Goal: Task Accomplishment & Management: Manage account settings

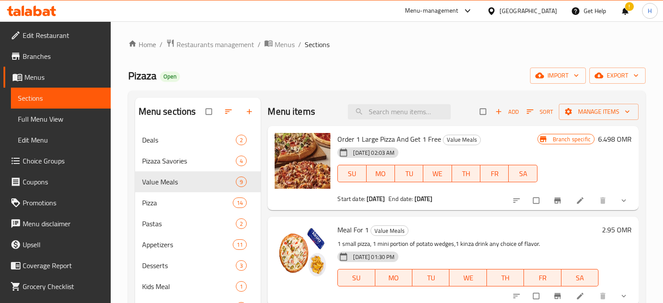
scroll to position [42, 0]
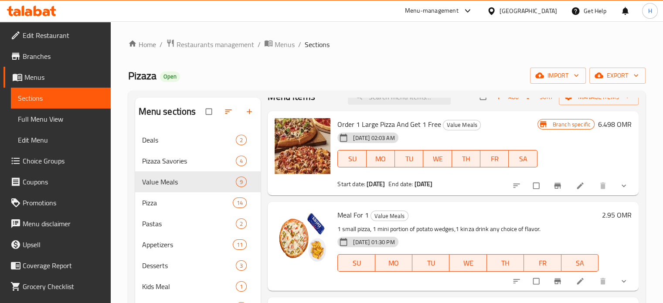
scroll to position [16, 0]
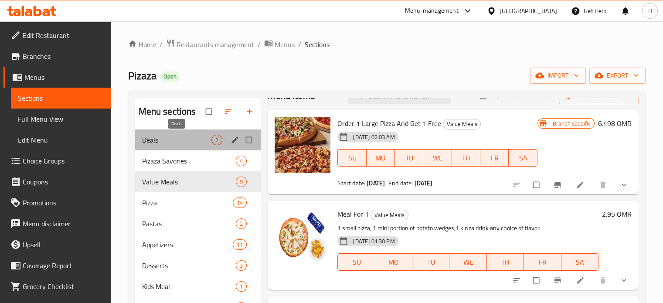
click at [194, 144] on span "Deals" at bounding box center [177, 140] width 70 height 10
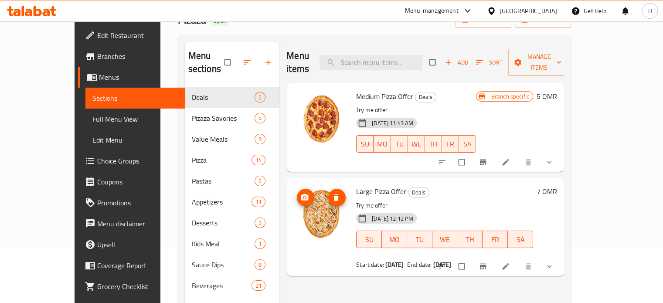
scroll to position [50, 0]
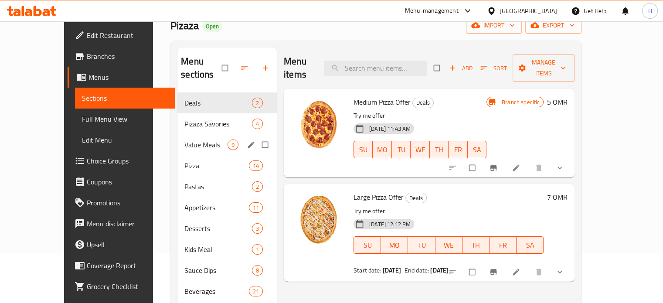
click at [207, 139] on span "Value Meals" at bounding box center [205, 144] width 43 height 10
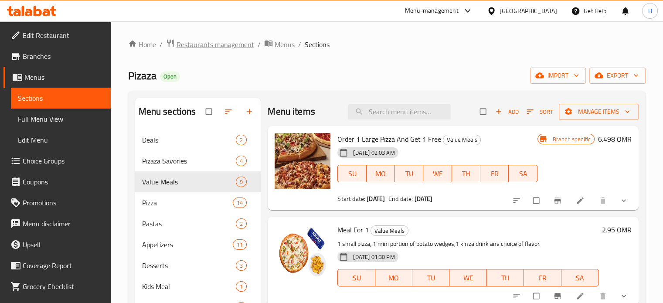
click at [225, 43] on span "Restaurants management" at bounding box center [215, 44] width 78 height 10
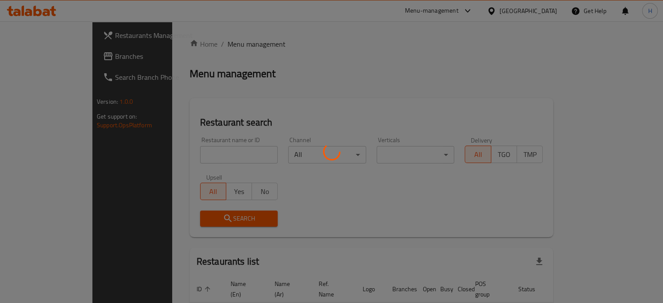
click at [207, 154] on div at bounding box center [331, 151] width 663 height 303
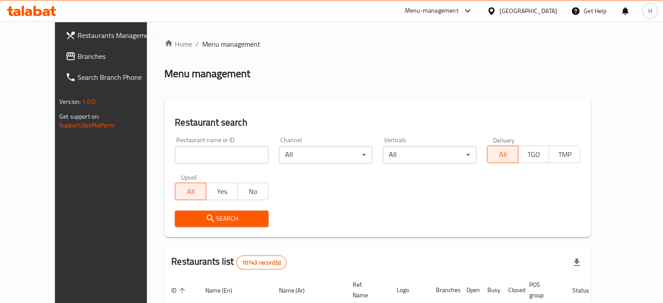
click at [207, 154] on input "search" at bounding box center [222, 154] width 94 height 17
type input "foodlands"
click at [207, 213] on span "Search" at bounding box center [222, 218] width 80 height 11
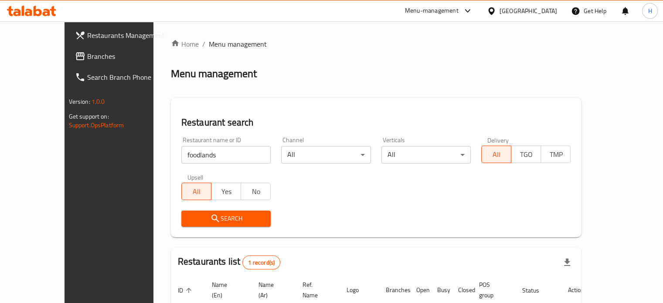
scroll to position [68, 0]
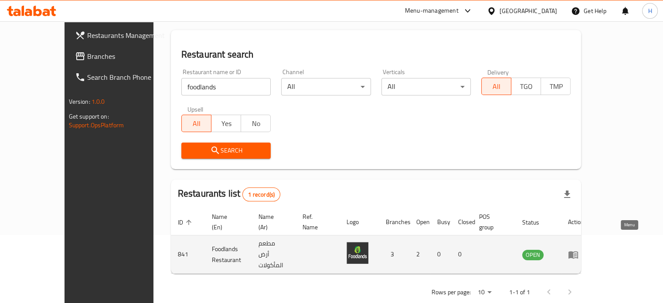
click at [578, 251] on icon "enhanced table" at bounding box center [573, 254] width 10 height 7
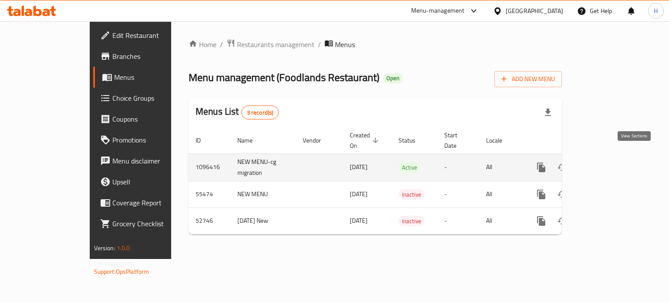
click at [608, 163] on icon "enhanced table" at bounding box center [604, 167] width 8 height 8
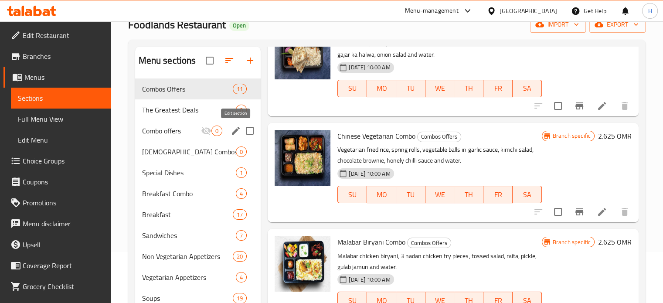
scroll to position [44, 0]
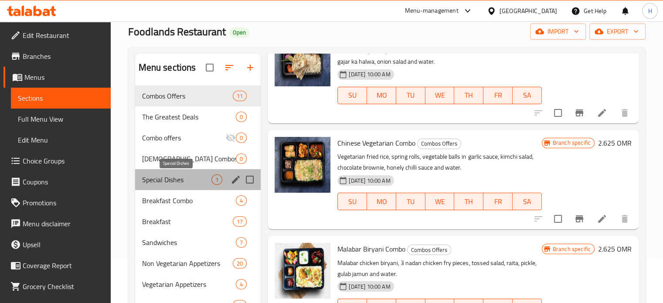
click at [192, 177] on span "Special Dishes" at bounding box center [177, 179] width 70 height 10
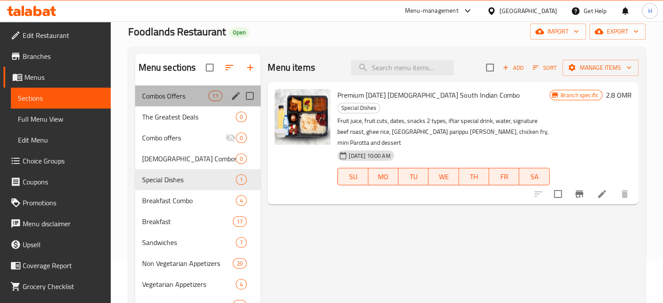
click at [199, 88] on div "Combos Offers 11" at bounding box center [198, 95] width 126 height 21
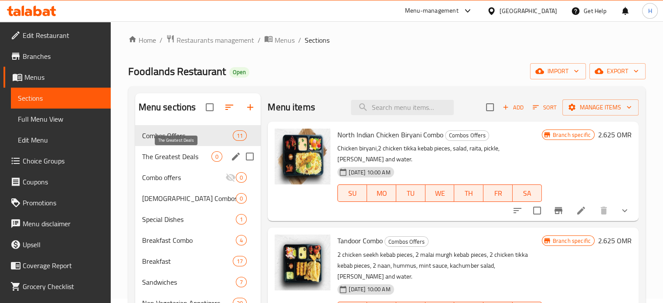
scroll to position [5, 0]
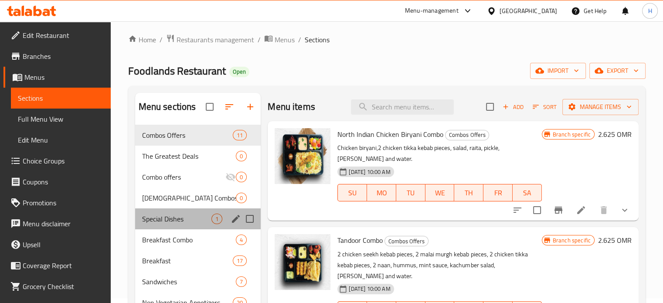
click at [201, 208] on div "Special Dishes 1" at bounding box center [198, 218] width 126 height 21
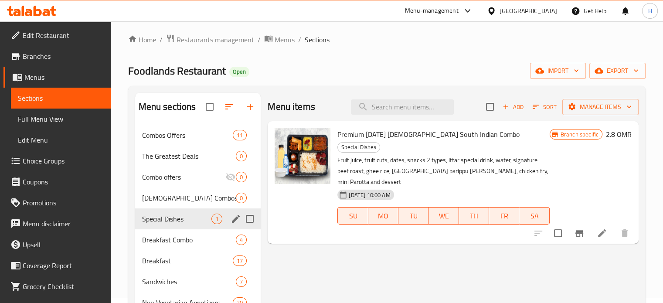
scroll to position [17, 0]
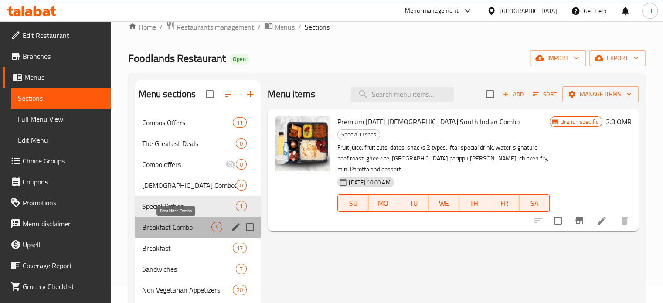
click at [203, 223] on span "Breakfast Combo" at bounding box center [177, 227] width 70 height 10
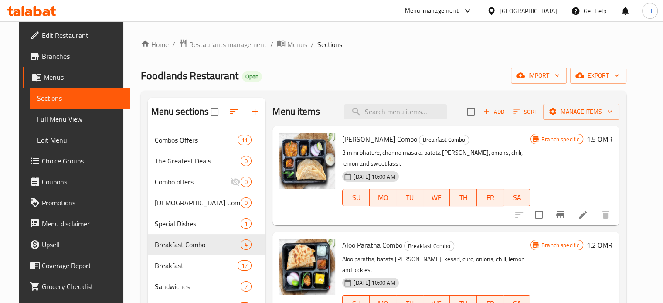
click at [230, 41] on span "Restaurants management" at bounding box center [228, 44] width 78 height 10
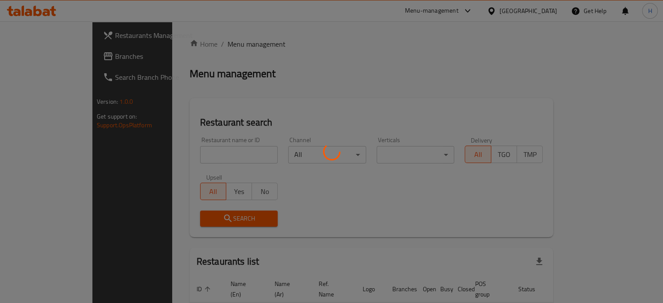
click at [208, 155] on div at bounding box center [331, 151] width 663 height 303
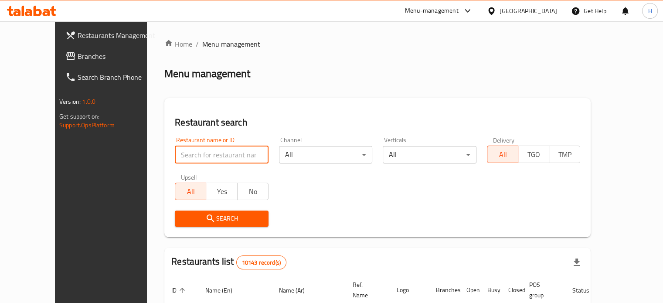
click at [206, 155] on input "search" at bounding box center [222, 154] width 94 height 17
type input "london"
click button "Search" at bounding box center [222, 218] width 94 height 16
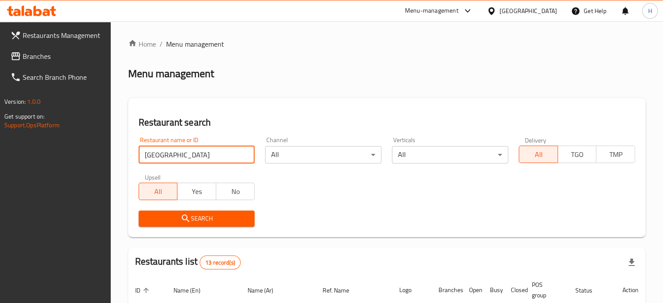
scroll to position [169, 0]
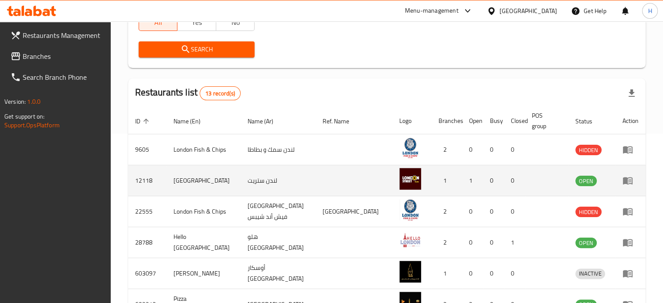
click at [622, 182] on icon "enhanced table" at bounding box center [627, 180] width 10 height 7
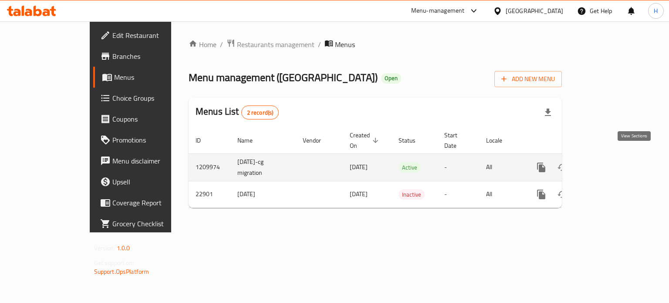
click at [609, 162] on icon "enhanced table" at bounding box center [604, 167] width 10 height 10
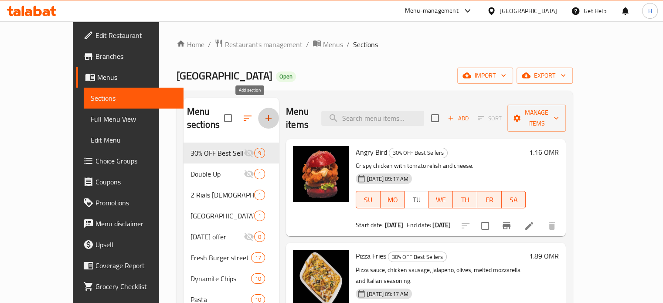
click at [263, 113] on icon "button" at bounding box center [268, 118] width 10 height 10
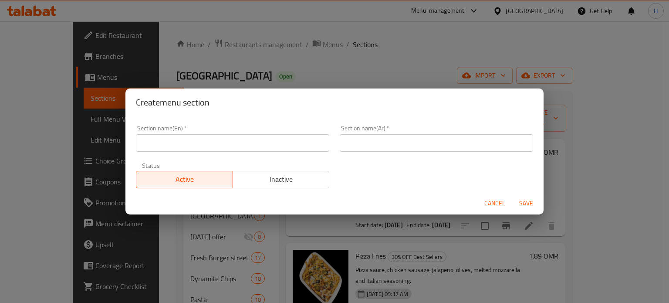
click at [224, 146] on input "text" at bounding box center [232, 142] width 193 height 17
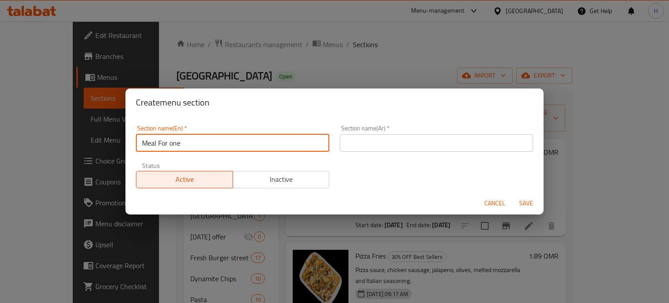
type input "Meal For one"
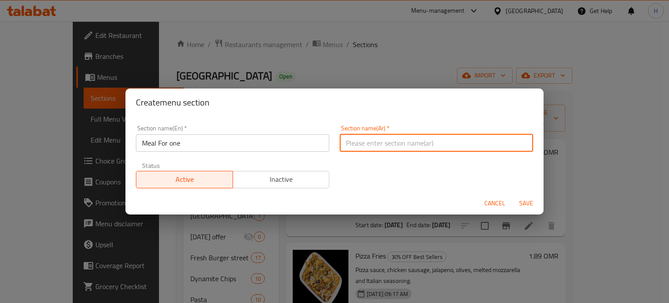
click at [362, 142] on input "text" at bounding box center [436, 142] width 193 height 17
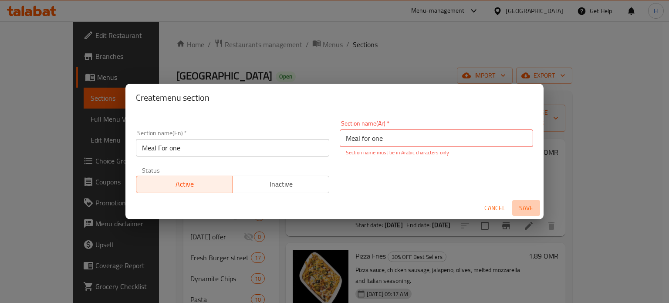
click at [523, 200] on button "Save" at bounding box center [526, 208] width 28 height 16
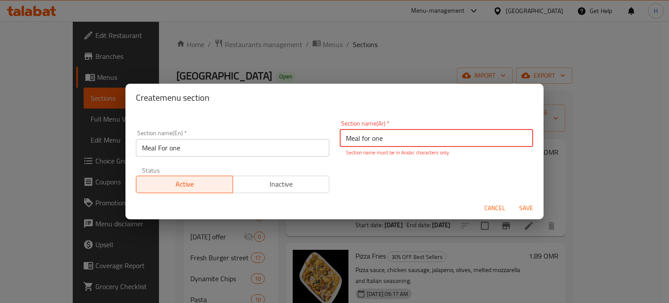
click at [270, 181] on span "Inactive" at bounding box center [282, 184] width 90 height 13
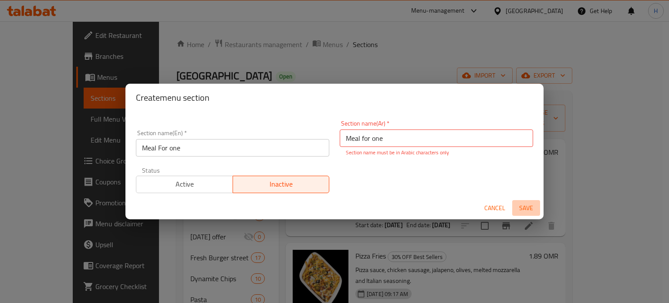
click at [524, 208] on span "Save" at bounding box center [526, 208] width 21 height 11
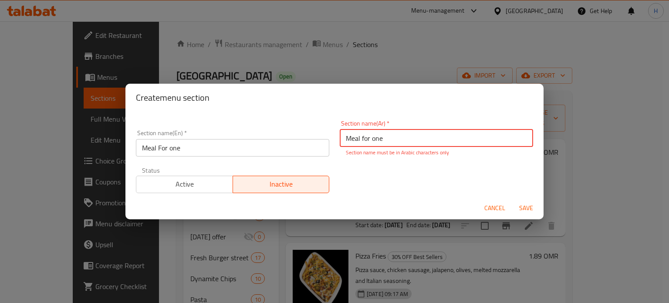
click at [402, 144] on input "Meal for one" at bounding box center [436, 137] width 193 height 17
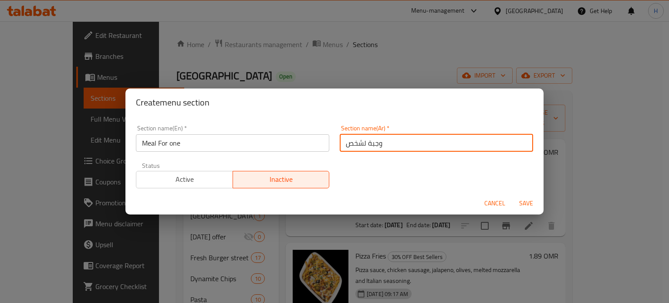
type input "وجبة لشخص"
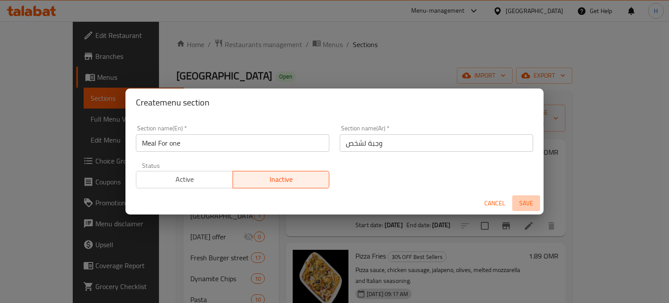
click at [523, 207] on span "Save" at bounding box center [526, 203] width 21 height 11
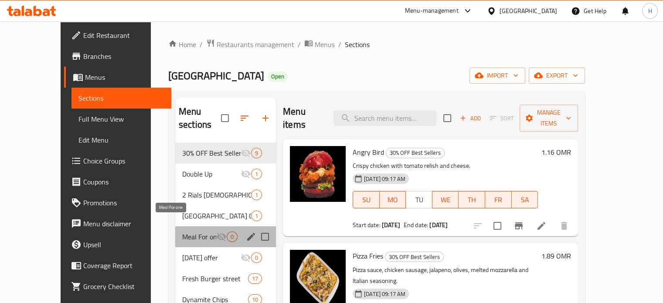
click at [182, 231] on span "Meal For one" at bounding box center [199, 236] width 34 height 10
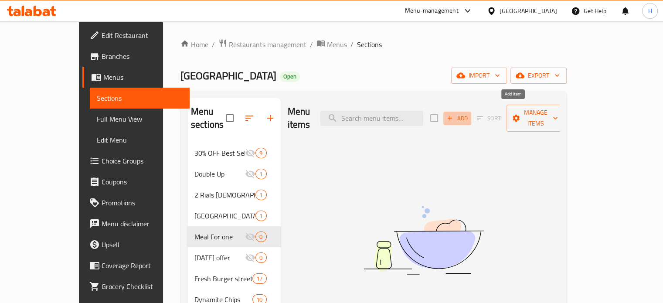
click at [469, 113] on span "Add" at bounding box center [457, 118] width 24 height 10
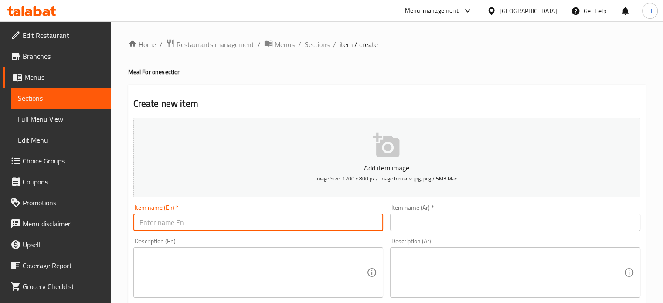
click at [295, 225] on input "text" at bounding box center [258, 221] width 250 height 17
type input "ر"
type input "value meal"
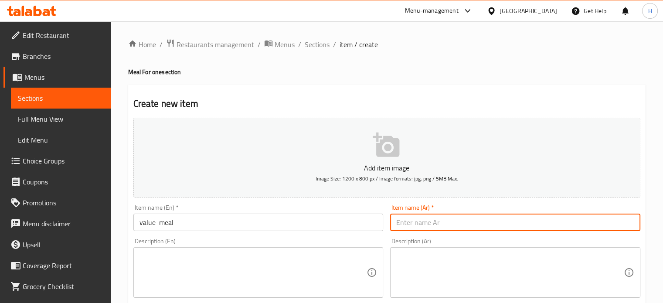
click at [417, 225] on input "text" at bounding box center [515, 221] width 250 height 17
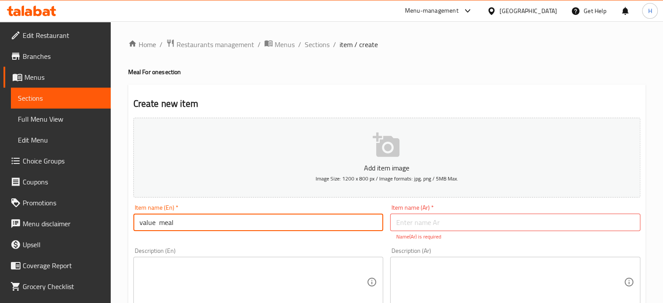
drag, startPoint x: 198, startPoint y: 229, endPoint x: 105, endPoint y: 224, distance: 93.3
click at [429, 223] on input "text" at bounding box center [515, 221] width 250 height 17
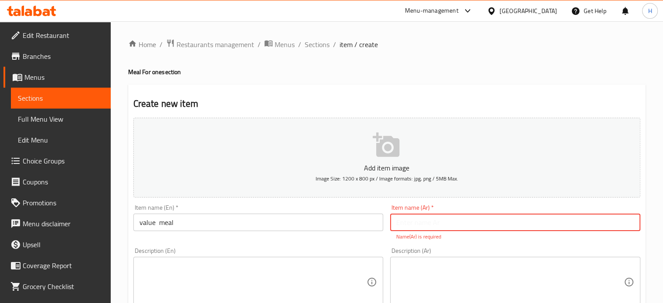
paste input "وجبة قيمة"
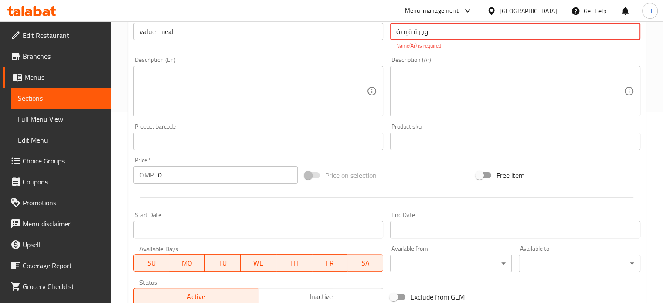
scroll to position [190, 0]
type input "وجبة قيمة"
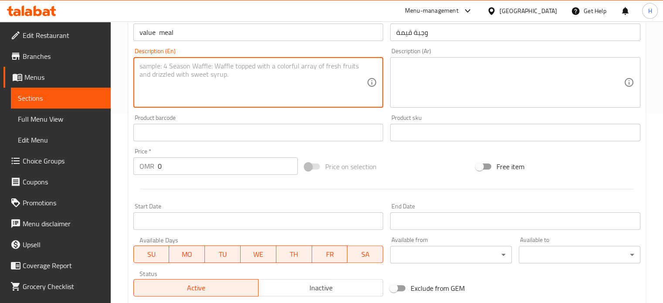
click at [315, 80] on textarea at bounding box center [252, 82] width 227 height 41
type textarea "Alfredo Pasta + 6pcs mini Pancakes+ Kinza Cola"
click at [224, 176] on div "Price   * OMR 0 Price *" at bounding box center [215, 162] width 171 height 34
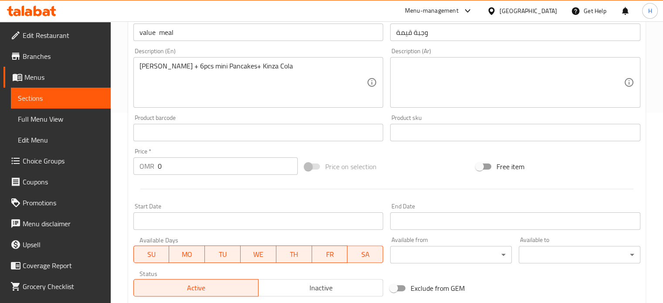
click at [221, 167] on input "0" at bounding box center [228, 165] width 140 height 17
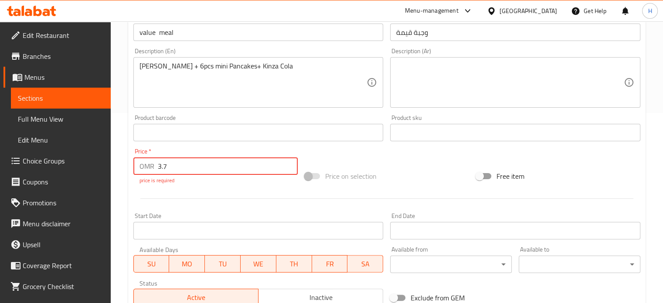
scroll to position [322, 0]
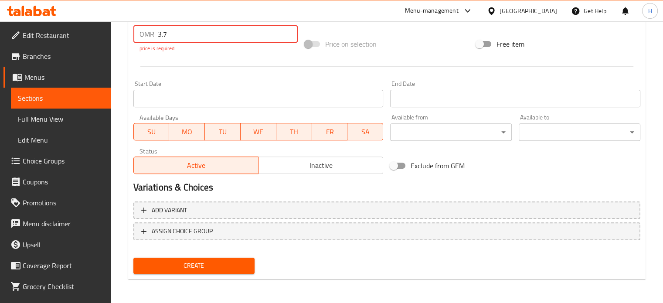
type input "3.7"
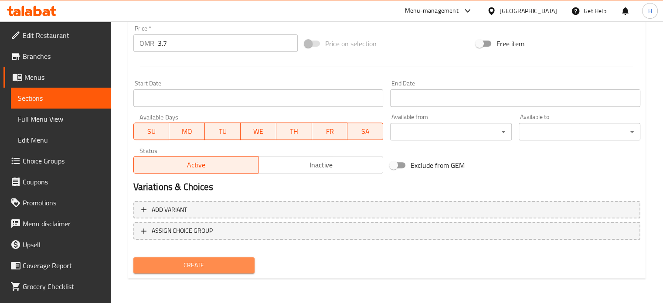
scroll to position [312, 0]
click at [232, 264] on span "Create" at bounding box center [194, 265] width 108 height 11
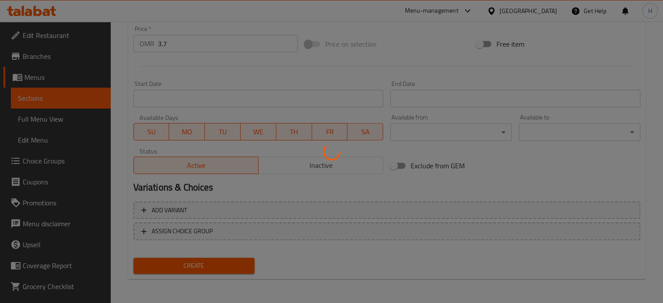
type input "0"
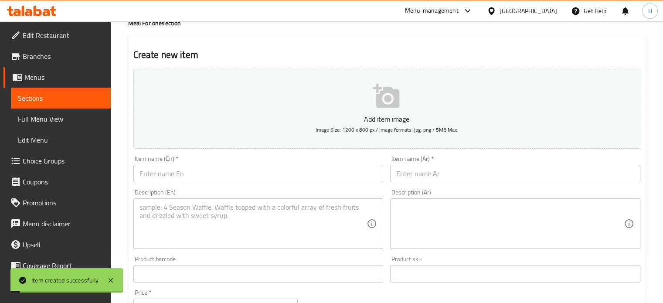
scroll to position [0, 0]
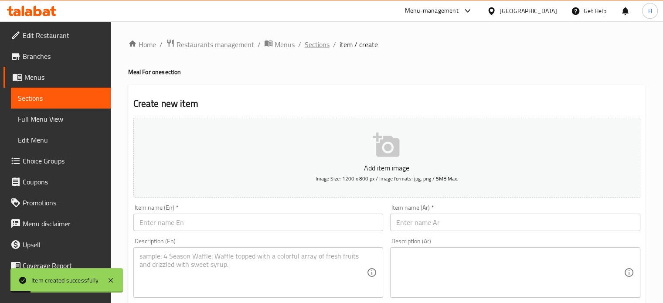
click at [315, 43] on span "Sections" at bounding box center [316, 44] width 25 height 10
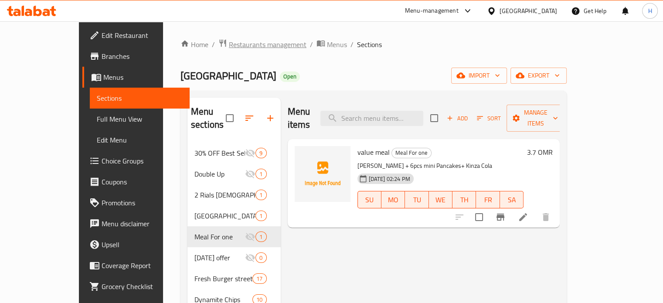
click at [229, 43] on span "Restaurants management" at bounding box center [268, 44] width 78 height 10
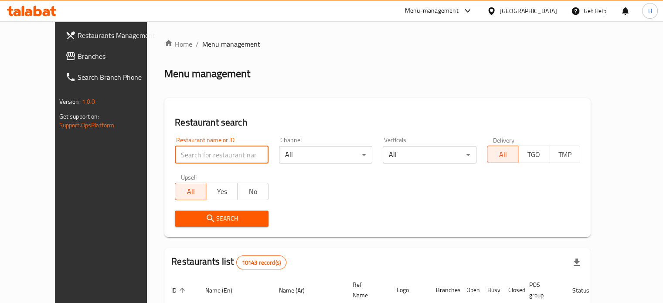
click at [217, 153] on input "search" at bounding box center [222, 154] width 94 height 17
type input "acaiholic"
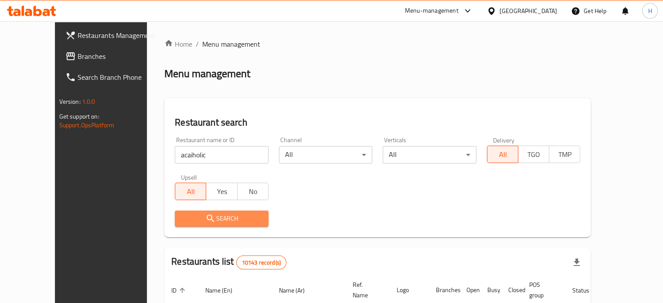
click at [229, 216] on span "Search" at bounding box center [222, 218] width 80 height 11
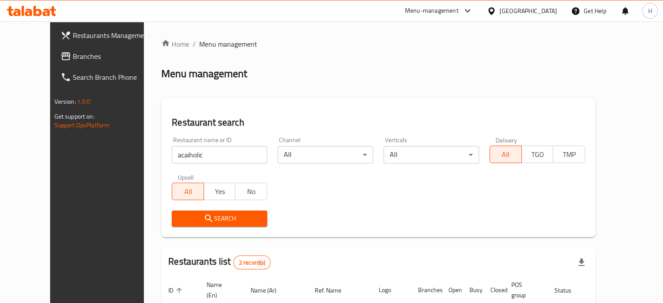
scroll to position [108, 0]
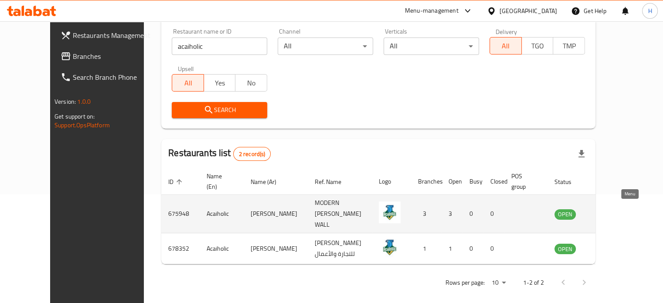
click at [610, 215] on icon "enhanced table" at bounding box center [605, 214] width 10 height 10
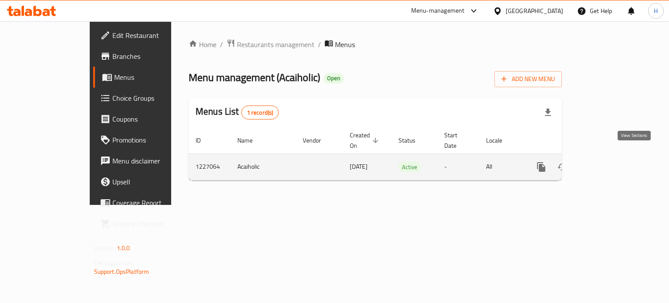
click at [608, 163] on icon "enhanced table" at bounding box center [604, 167] width 8 height 8
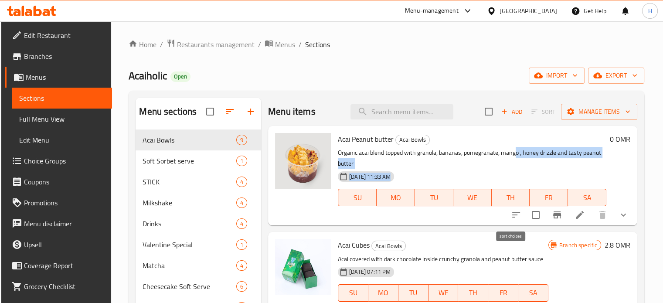
drag, startPoint x: 515, startPoint y: 153, endPoint x: 501, endPoint y: 216, distance: 63.7
click at [501, 216] on div "Acai Peanut butter Acai Bowls Organic acai blend topped with granola, bananas, …" at bounding box center [471, 175] width 275 height 92
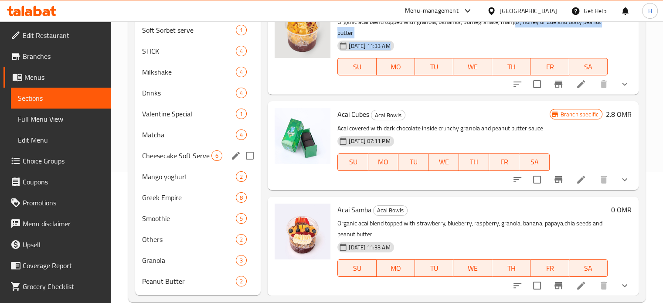
scroll to position [147, 0]
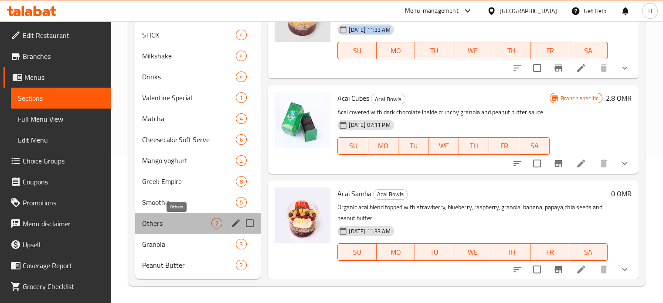
click at [202, 226] on span "Others" at bounding box center [177, 223] width 70 height 10
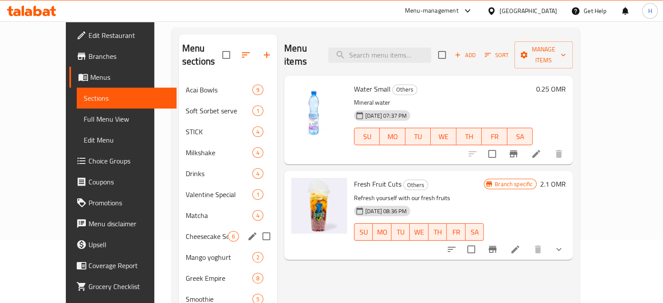
scroll to position [51, 0]
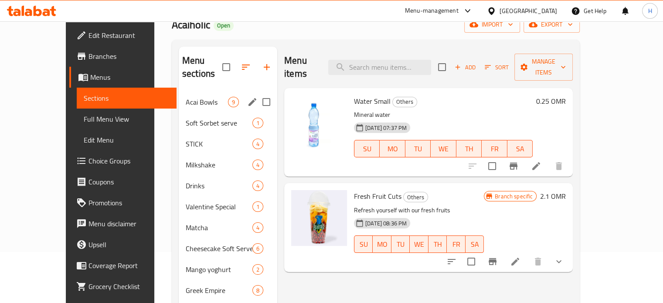
click at [193, 97] on span "Acai Bowls" at bounding box center [207, 102] width 42 height 10
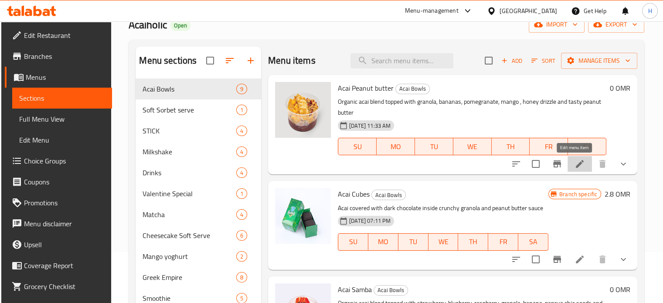
click at [575, 163] on icon at bounding box center [579, 164] width 8 height 8
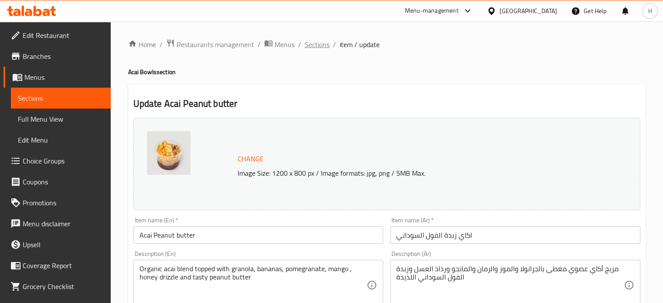
click at [312, 45] on span "Sections" at bounding box center [316, 44] width 25 height 10
